Goal: Transaction & Acquisition: Purchase product/service

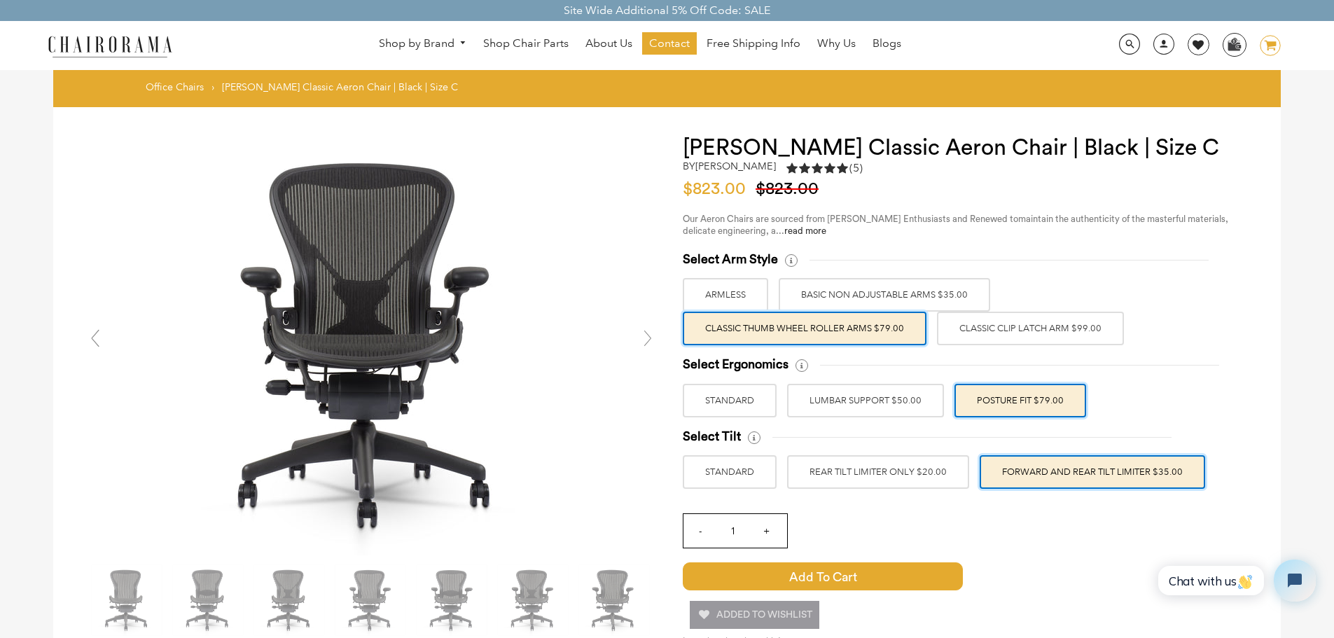
click at [1274, 41] on icon "image/svg+xml Layer 1" at bounding box center [1269, 46] width 21 height 22
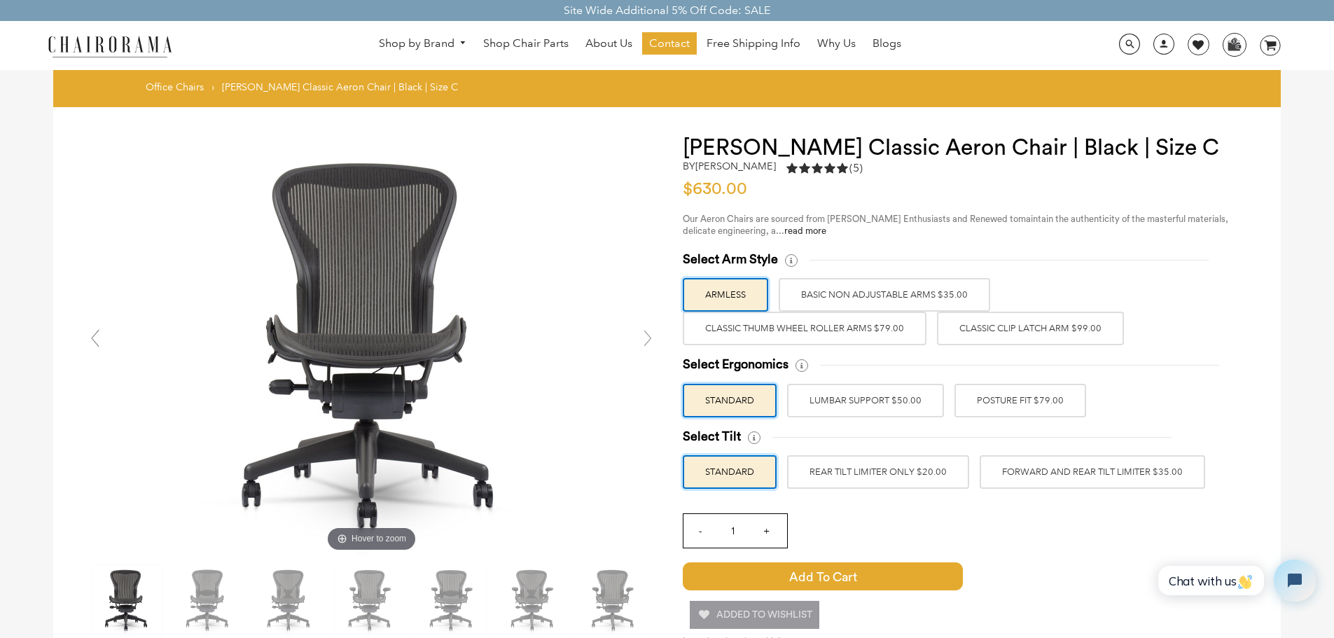
click at [861, 333] on label "Classic Thumb Wheel Roller Arms $79.00" at bounding box center [805, 329] width 244 height 34
click at [0, 0] on input "Classic Thumb Wheel Roller Arms $79.00" at bounding box center [0, 0] width 0 height 0
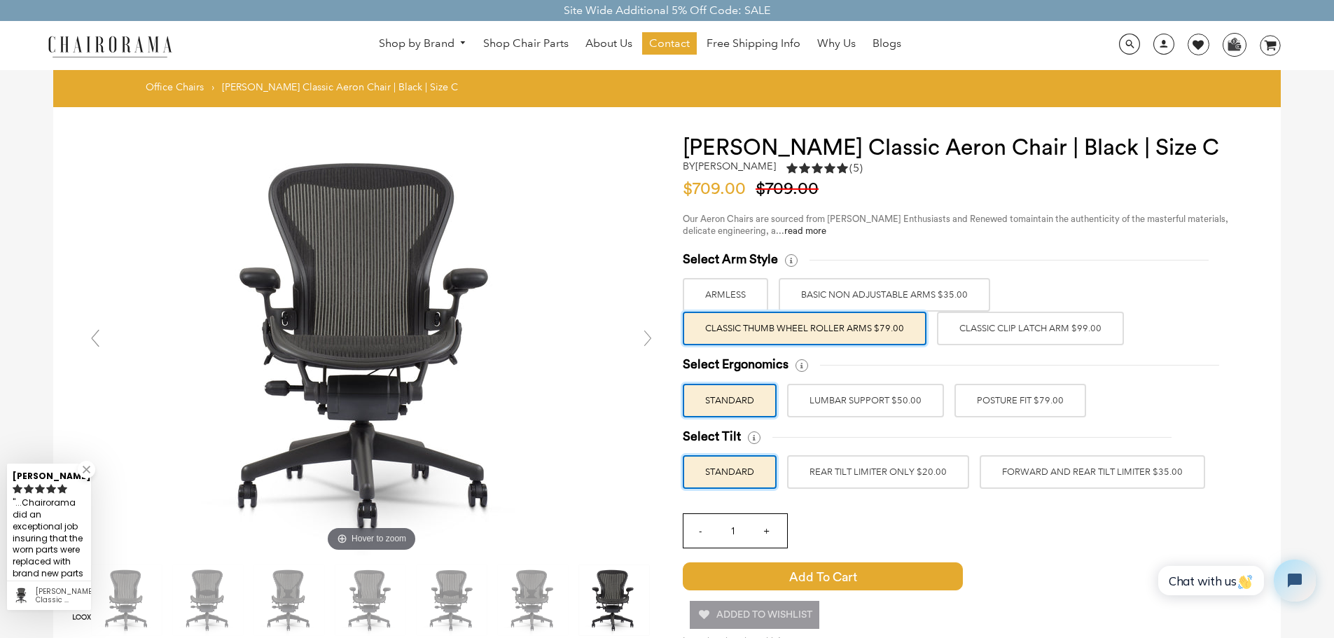
click at [1056, 404] on label "POSTURE FIT $79.00" at bounding box center [1020, 401] width 132 height 34
click at [0, 0] on input "POSTURE FIT $79.00" at bounding box center [0, 0] width 0 height 0
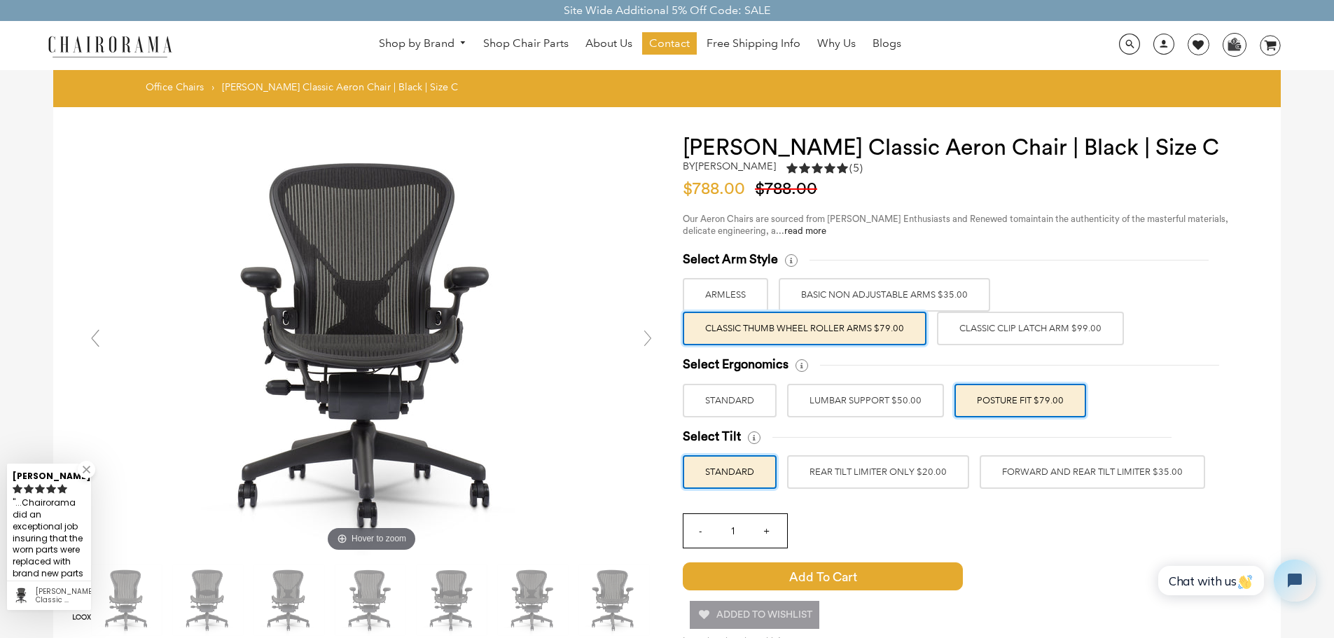
click at [1168, 480] on label "FORWARD AND REAR TILT LIMITER $35.00" at bounding box center [1091, 472] width 225 height 34
click at [0, 0] on input "FORWARD AND REAR TILT LIMITER $35.00" at bounding box center [0, 0] width 0 height 0
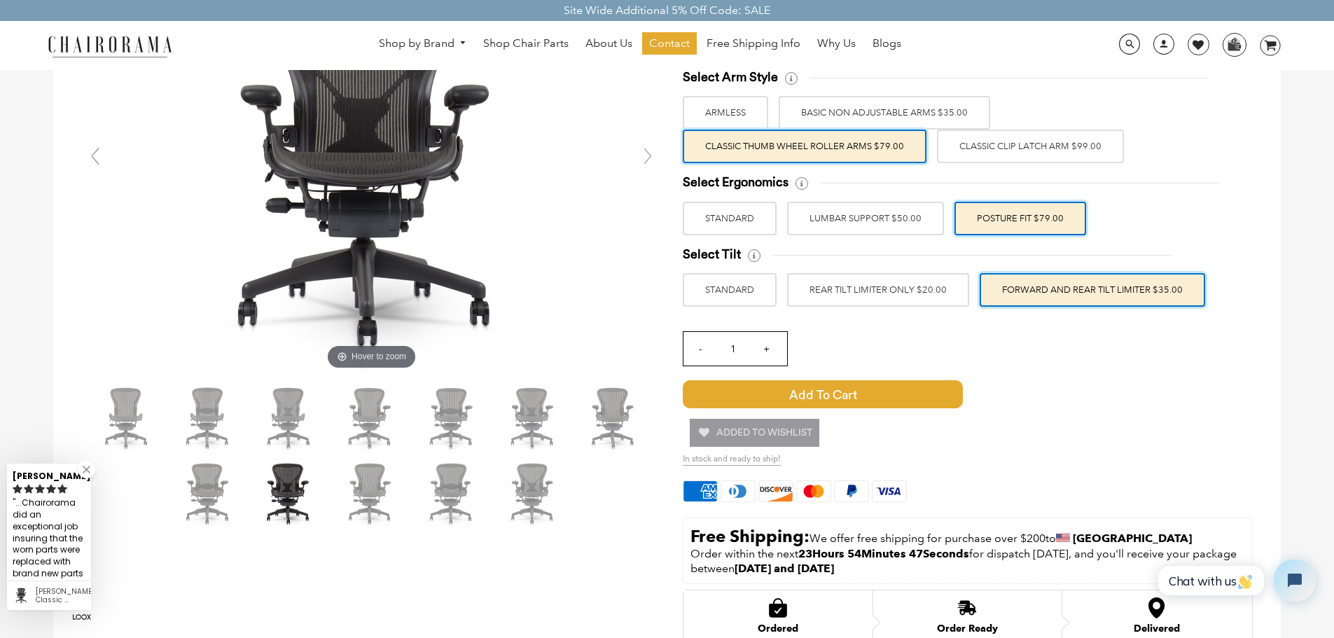
scroll to position [210, 0]
